Goal: Information Seeking & Learning: Learn about a topic

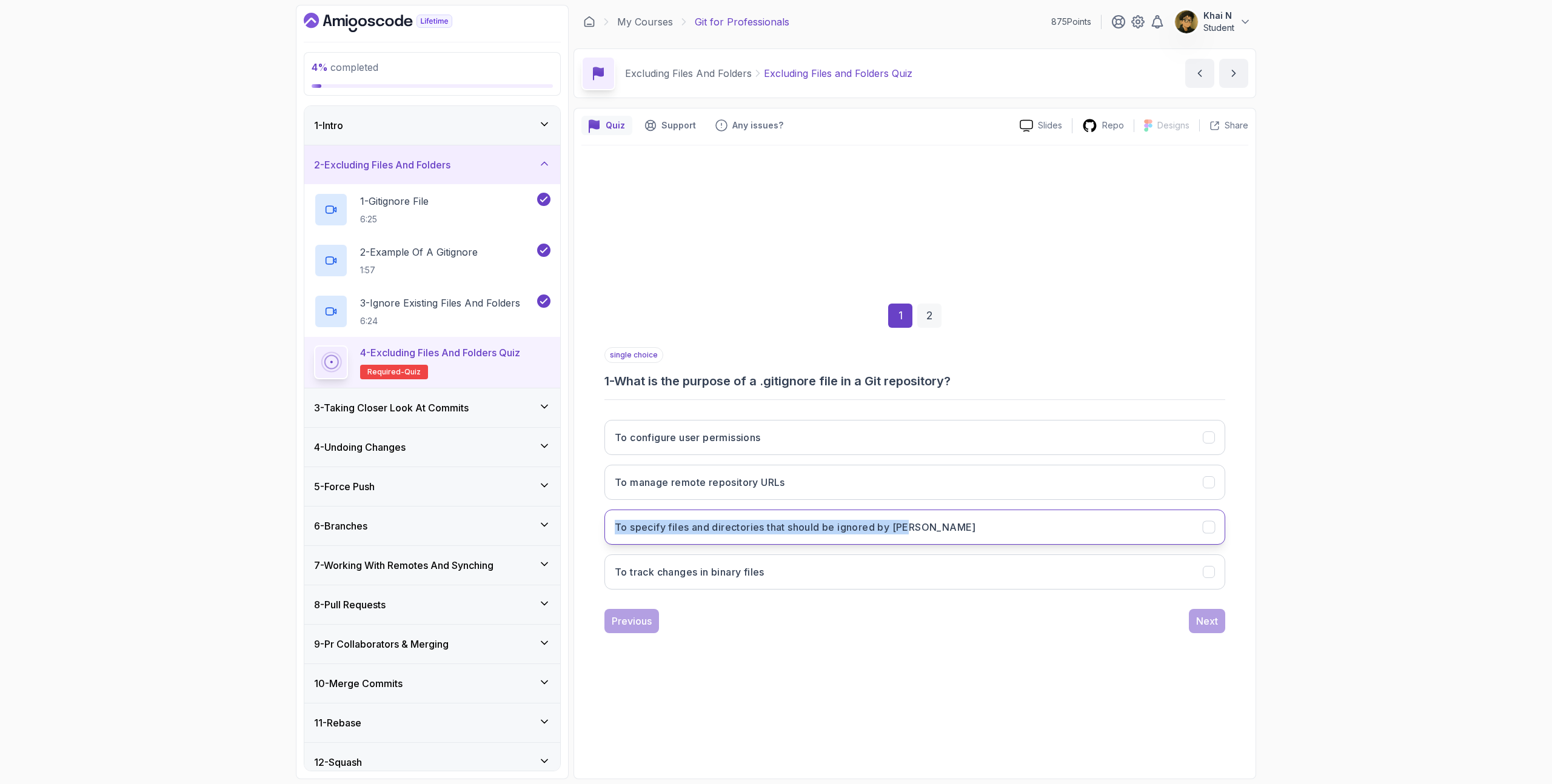
drag, startPoint x: 587, startPoint y: 530, endPoint x: 920, endPoint y: 530, distance: 333.0
click at [920, 530] on div "1 2 single choice 1 - What is the purpose of a .gitignore file in a Git reposit…" at bounding box center [915, 458] width 667 height 368
click at [920, 530] on button "To specify files and directories that should be ignored by Git" at bounding box center [915, 527] width 621 height 35
click at [1216, 615] on div "Next" at bounding box center [1207, 621] width 22 height 14
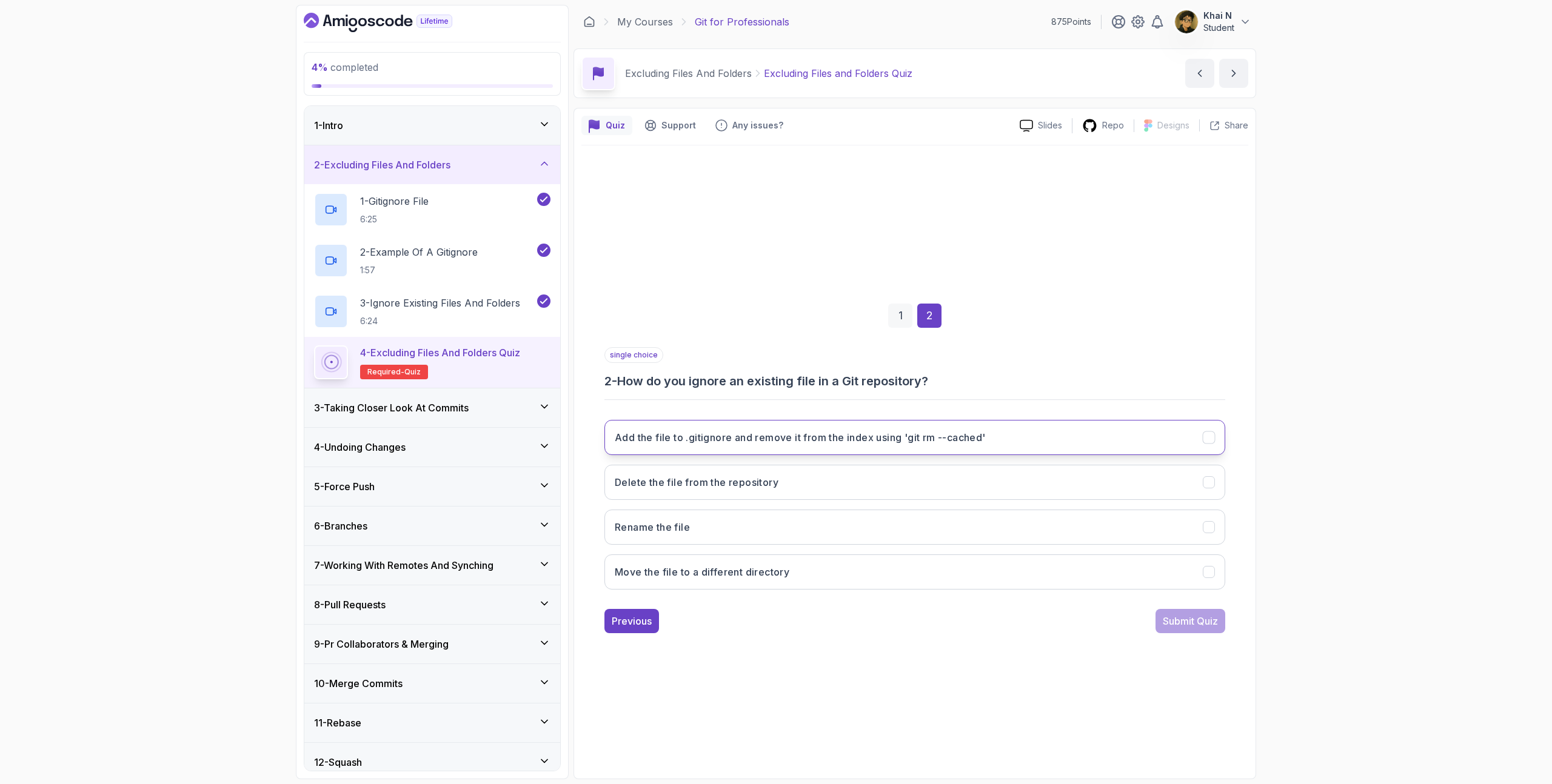
click at [968, 444] on h3 "Add the file to .gitignore and remove it from the index using 'git rm --cached'" at bounding box center [800, 437] width 371 height 14
click at [1163, 614] on div "Submit Quiz" at bounding box center [1190, 621] width 55 height 14
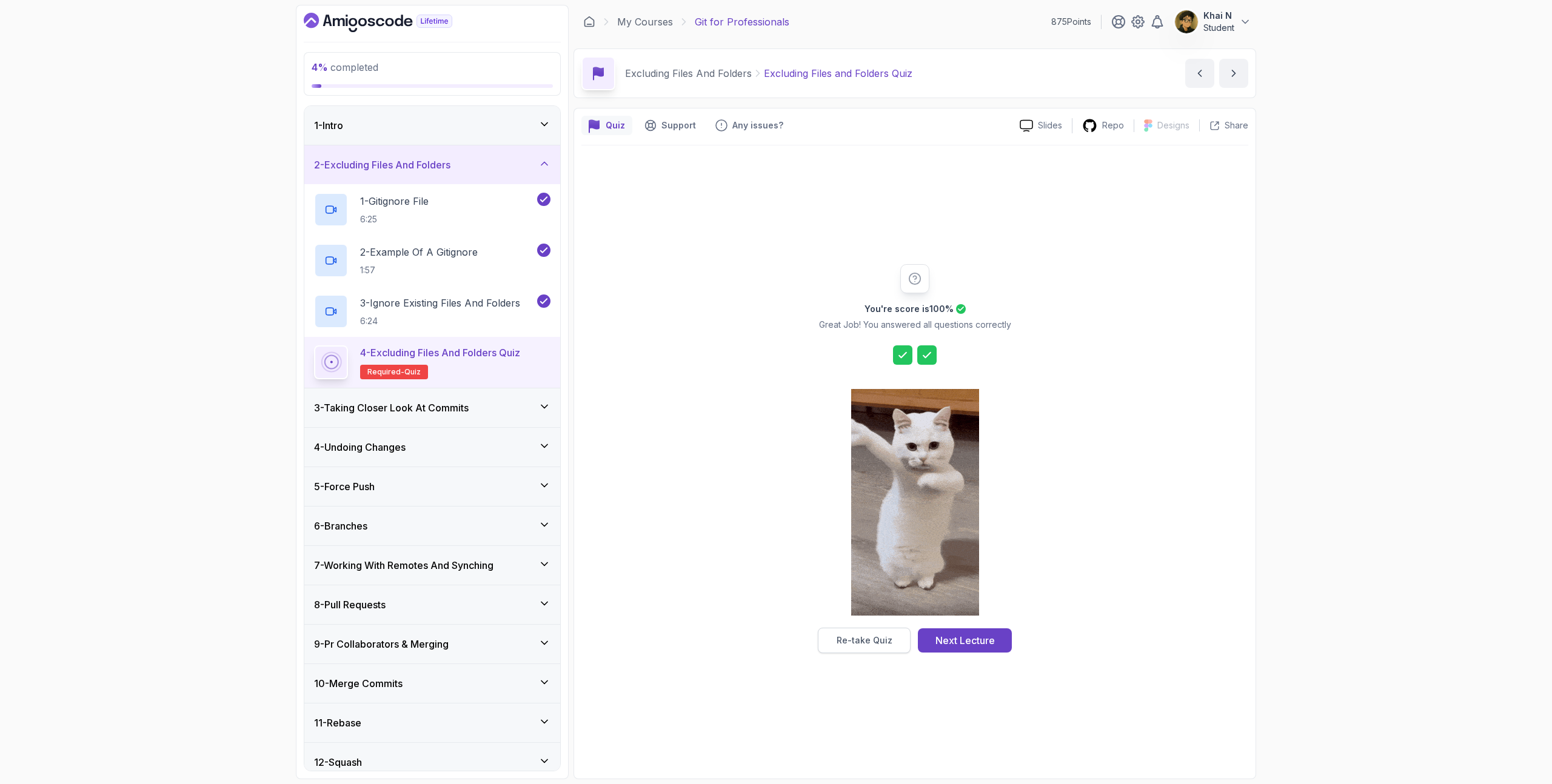
click at [874, 639] on div "Re-take Quiz" at bounding box center [864, 641] width 56 height 12
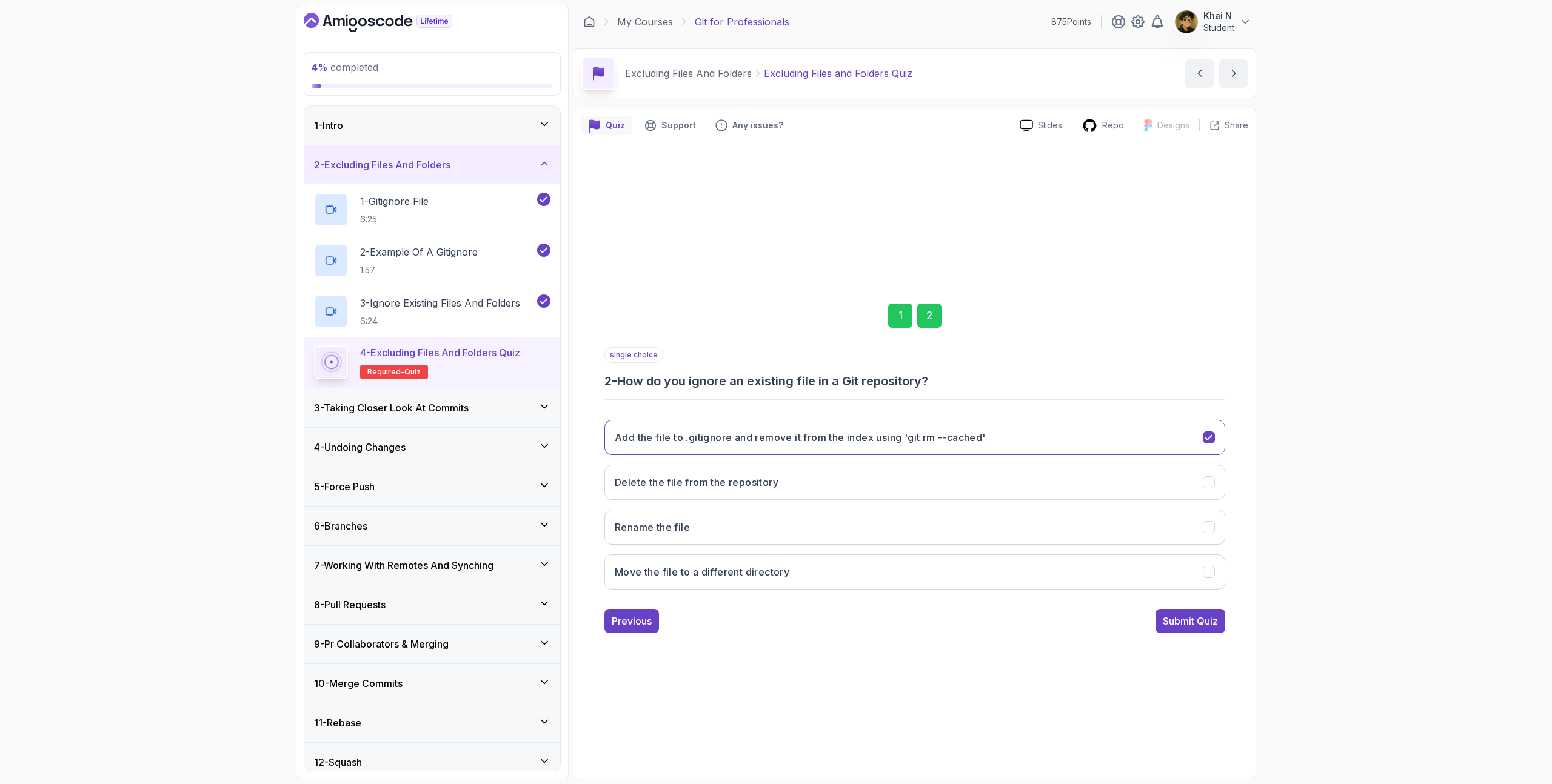
click at [810, 356] on div "single choice 2 - How do you ignore an existing file in a Git repository?" at bounding box center [915, 368] width 621 height 42
click at [639, 624] on div "Previous" at bounding box center [631, 621] width 40 height 14
click at [1207, 617] on div "Next" at bounding box center [1207, 621] width 22 height 14
click at [1193, 618] on div "Submit Quiz" at bounding box center [1190, 621] width 55 height 14
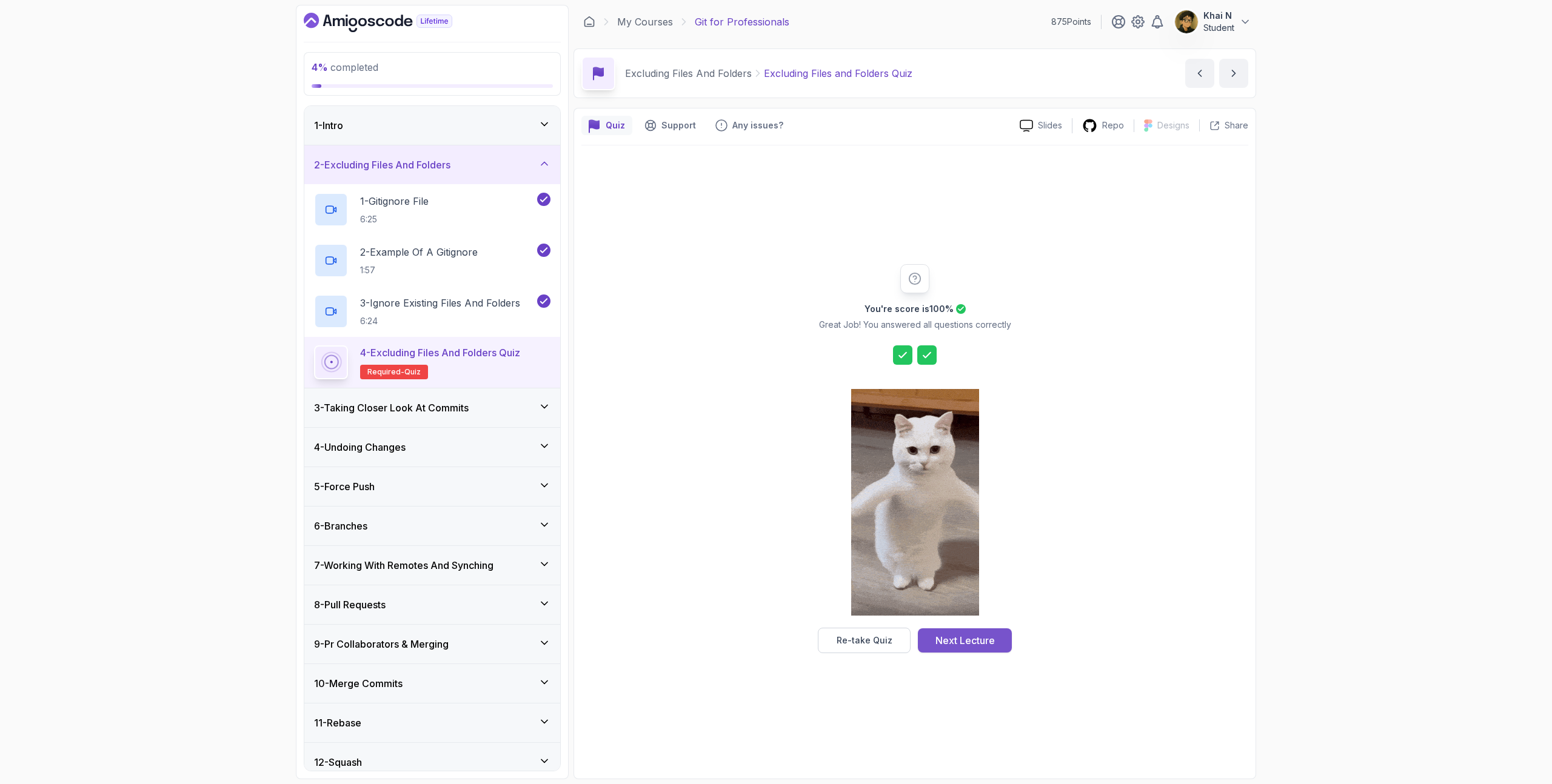
click at [944, 636] on div "Next Lecture" at bounding box center [965, 641] width 59 height 14
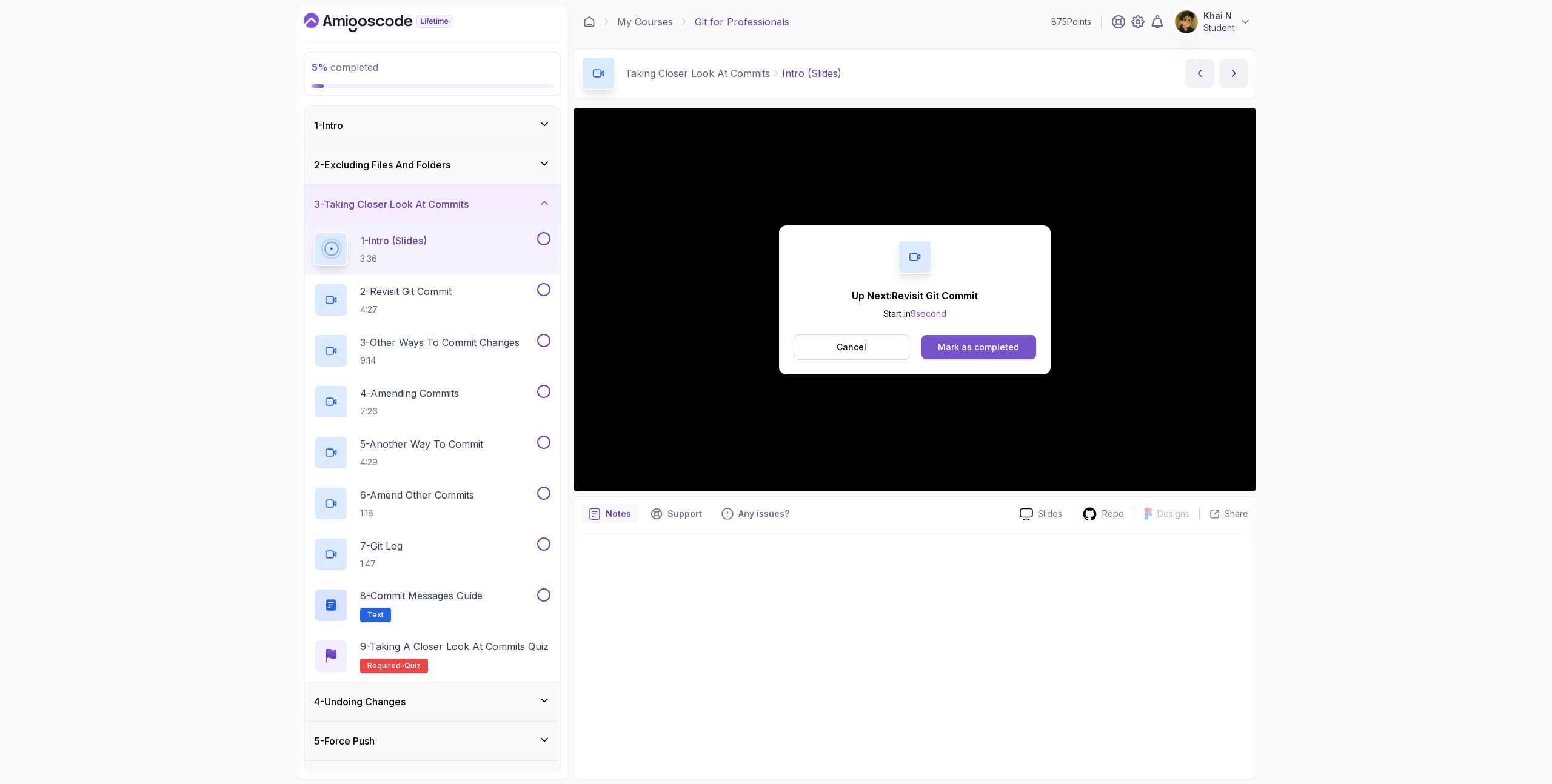
click at [959, 343] on div "Mark as completed" at bounding box center [978, 347] width 81 height 12
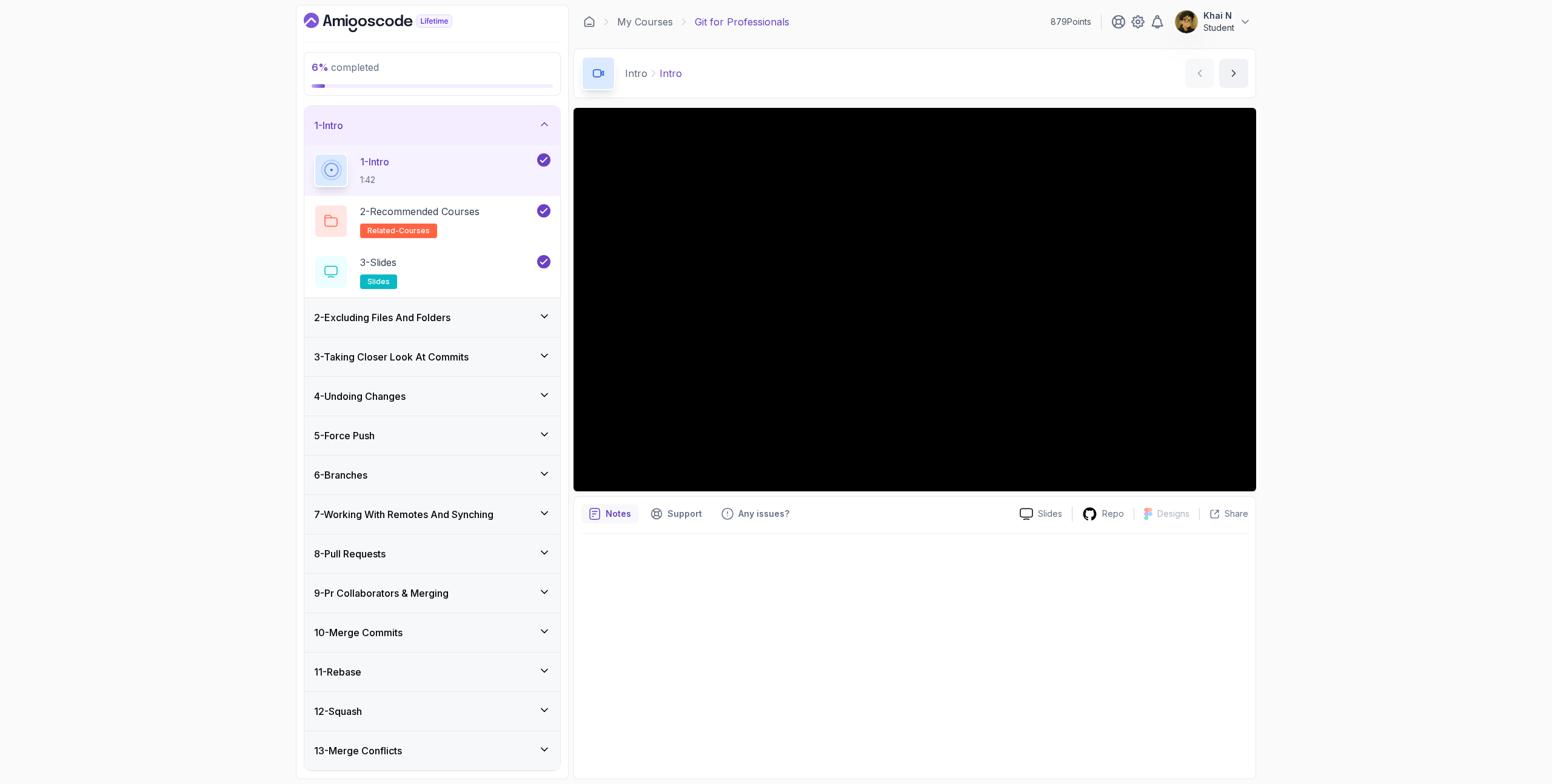
click at [471, 310] on div "2 - Excluding Files And Folders" at bounding box center [432, 317] width 237 height 14
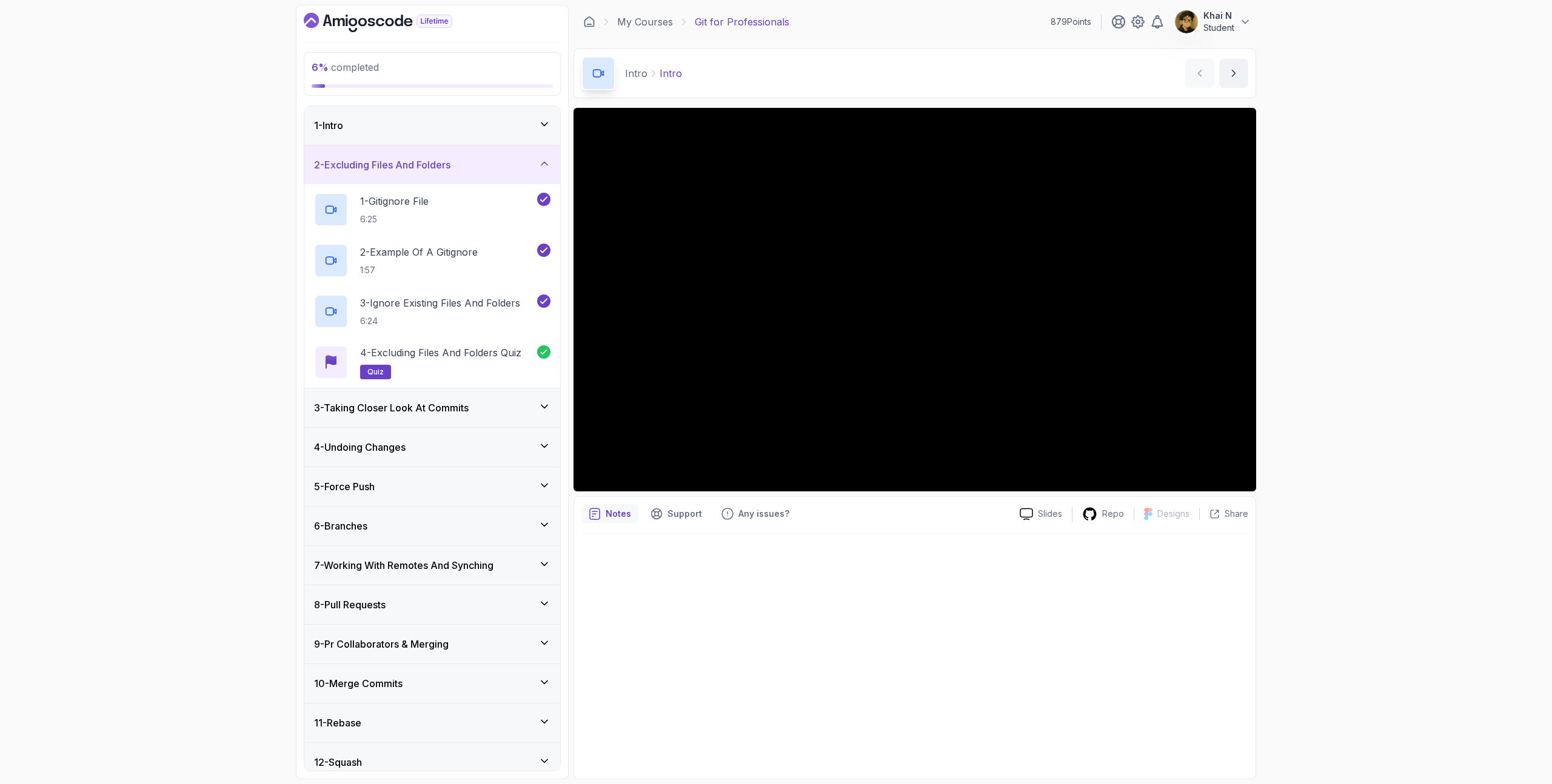
click at [485, 419] on div "3 - Taking Closer Look At Commits" at bounding box center [432, 408] width 256 height 39
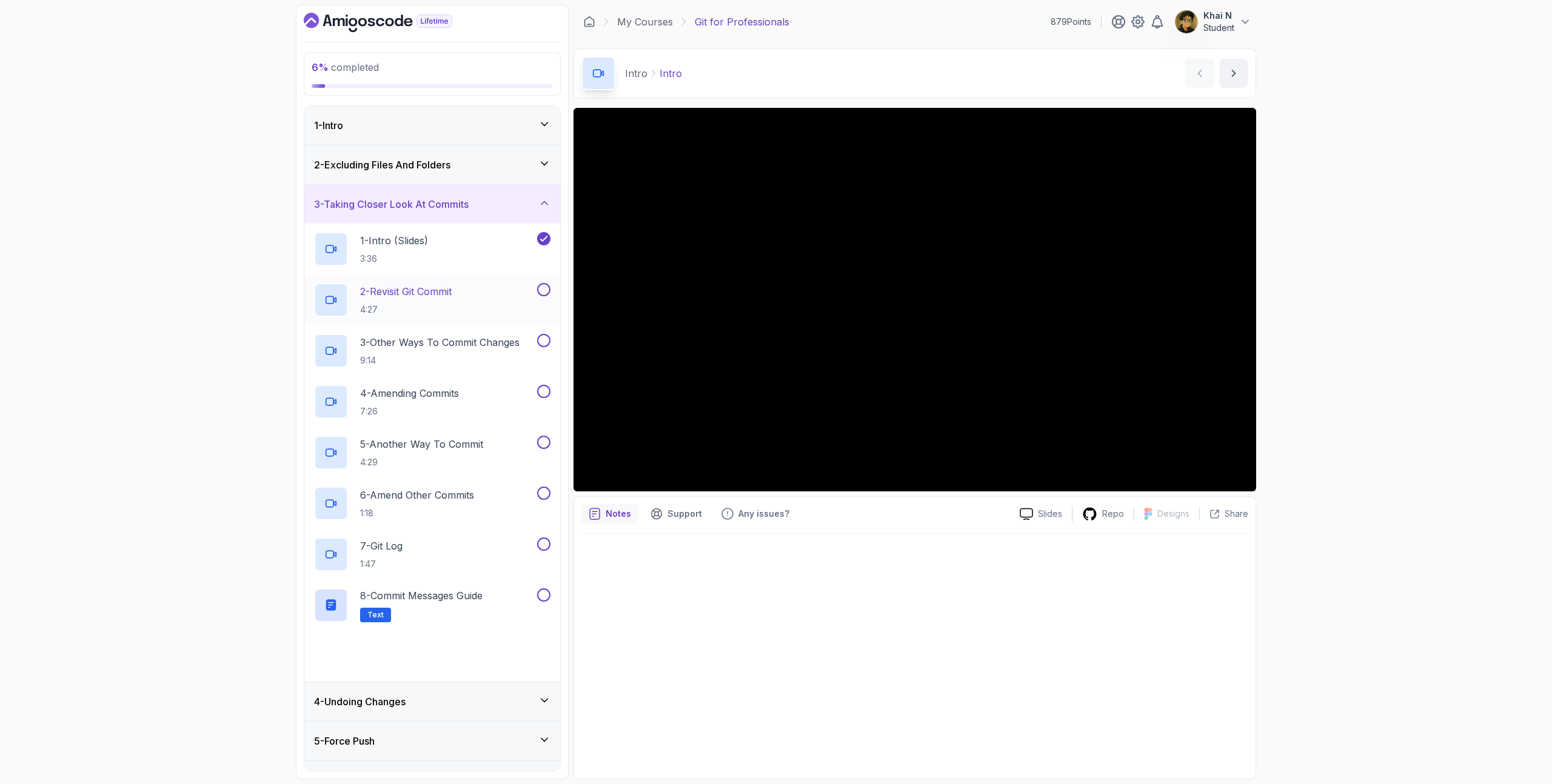
click at [452, 302] on h2 "2 - Revisit Git Commit 4:27" at bounding box center [405, 300] width 91 height 31
